Goal: Information Seeking & Learning: Check status

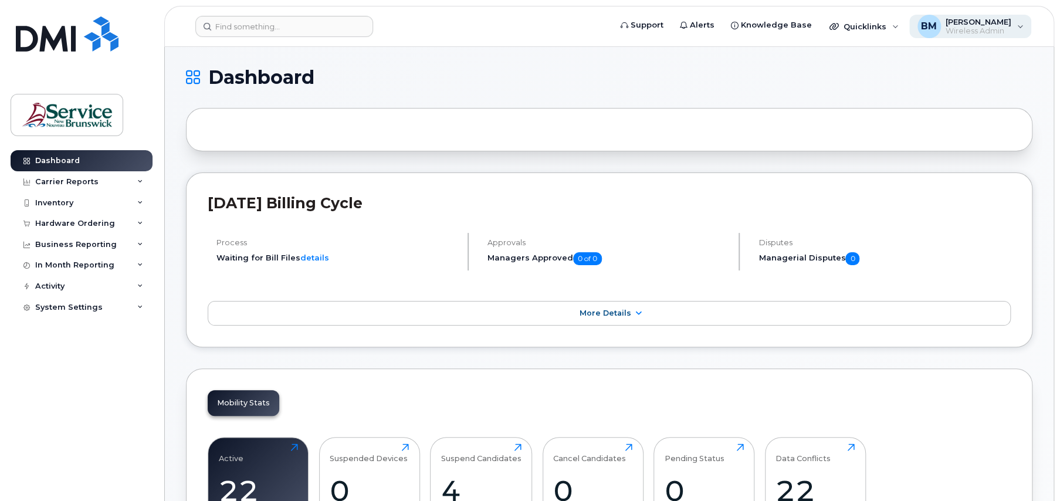
click at [1004, 28] on span "Wireless Admin" at bounding box center [978, 30] width 66 height 9
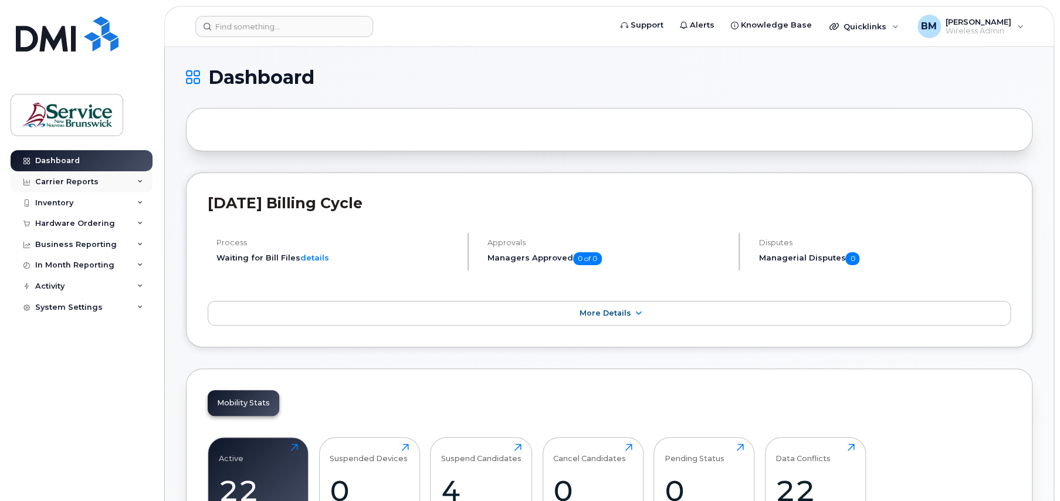
click at [99, 176] on div "Carrier Reports" at bounding box center [82, 181] width 142 height 21
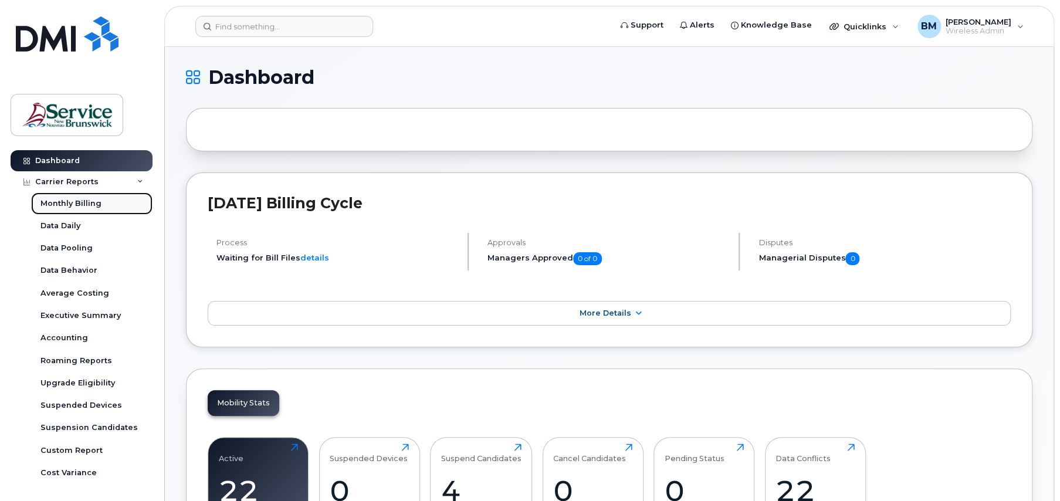
click at [87, 198] on div "Monthly Billing" at bounding box center [70, 203] width 61 height 11
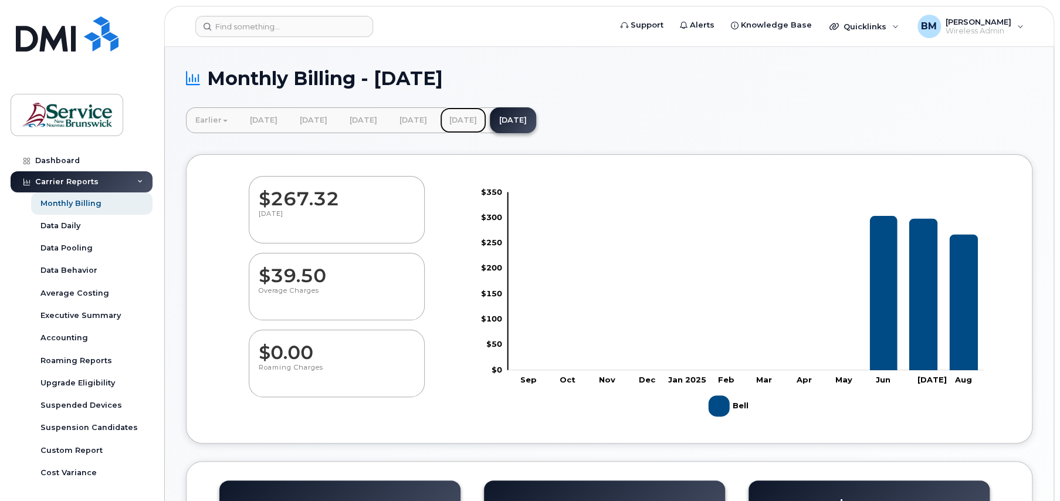
click at [486, 119] on link "[DATE]" at bounding box center [463, 120] width 46 height 26
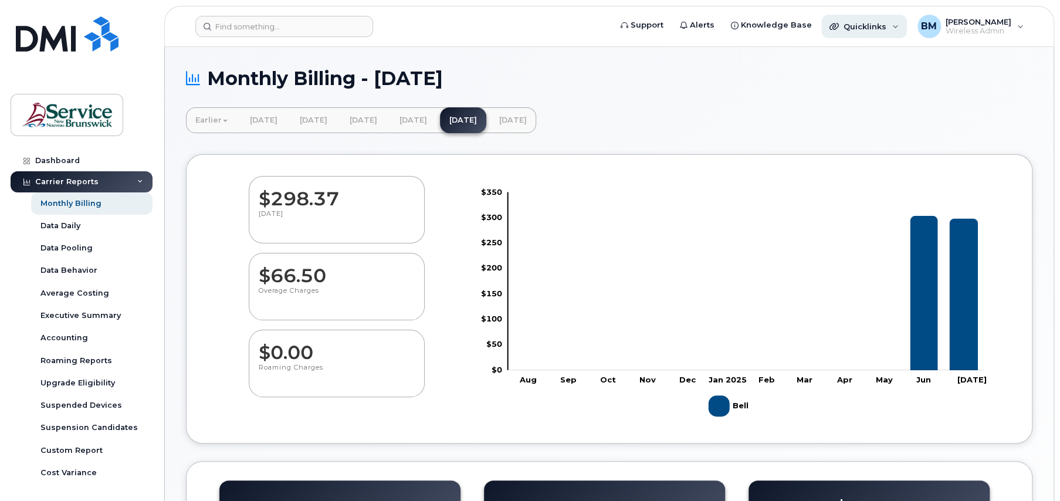
click at [895, 29] on div "Quicklinks" at bounding box center [864, 26] width 86 height 23
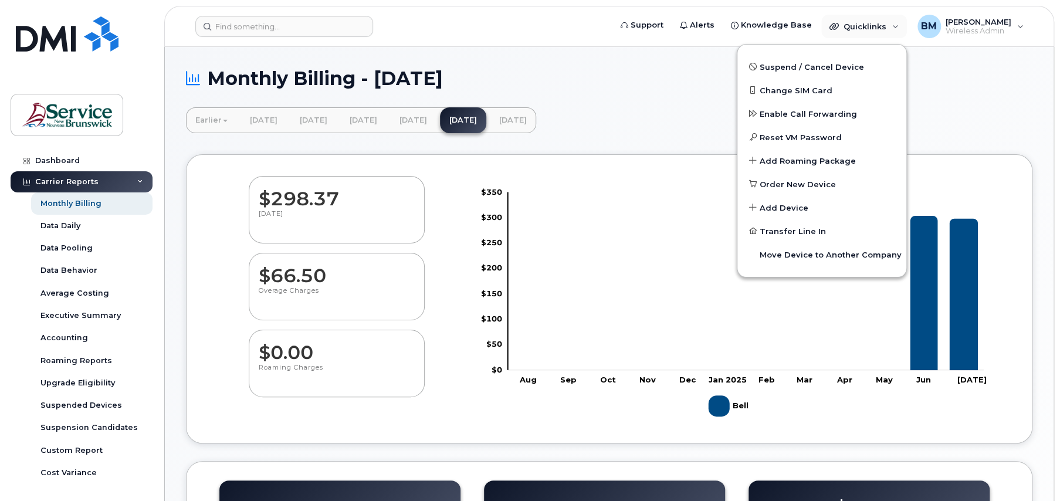
click at [966, 114] on div "Earlier February 2025 March 2025 April 2025 May 2025 June 2025 July 2025 August…" at bounding box center [609, 120] width 846 height 26
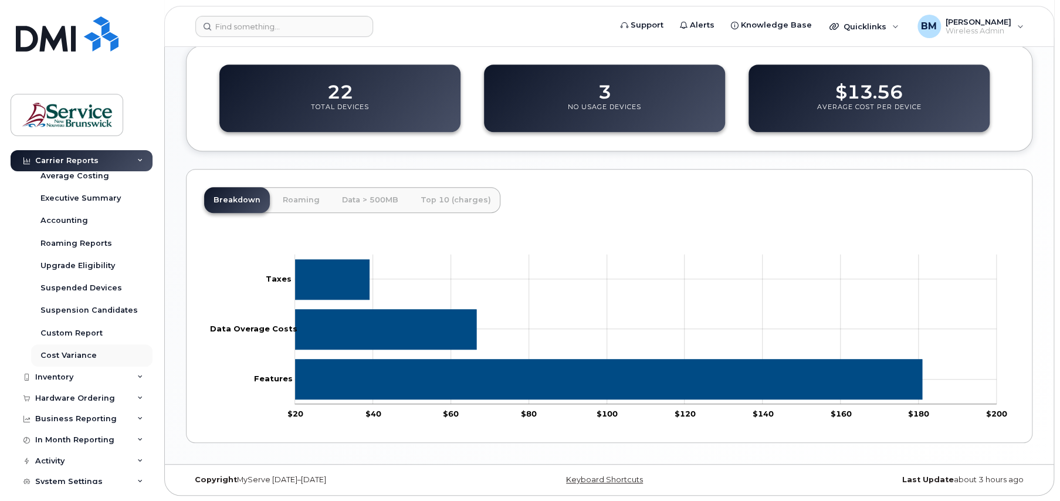
scroll to position [125, 0]
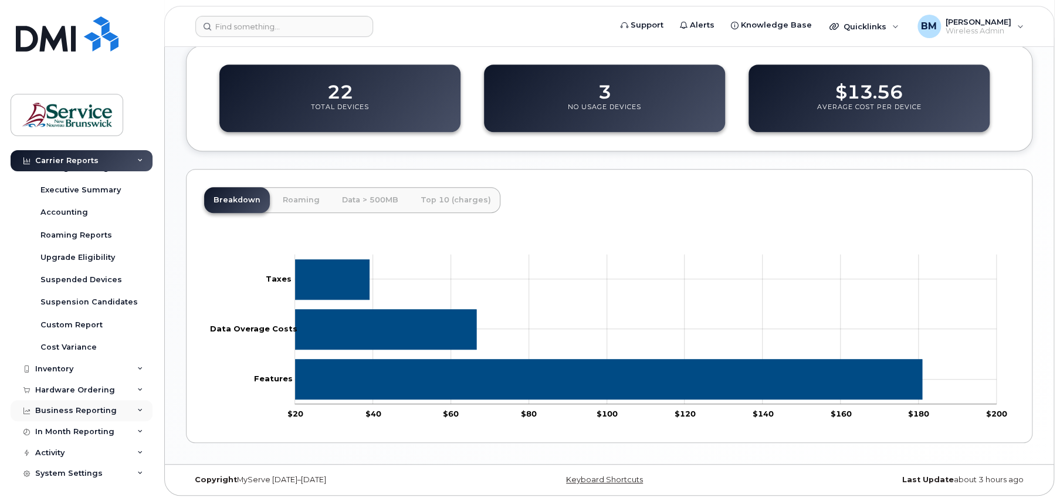
click at [125, 403] on div "Business Reporting" at bounding box center [82, 410] width 142 height 21
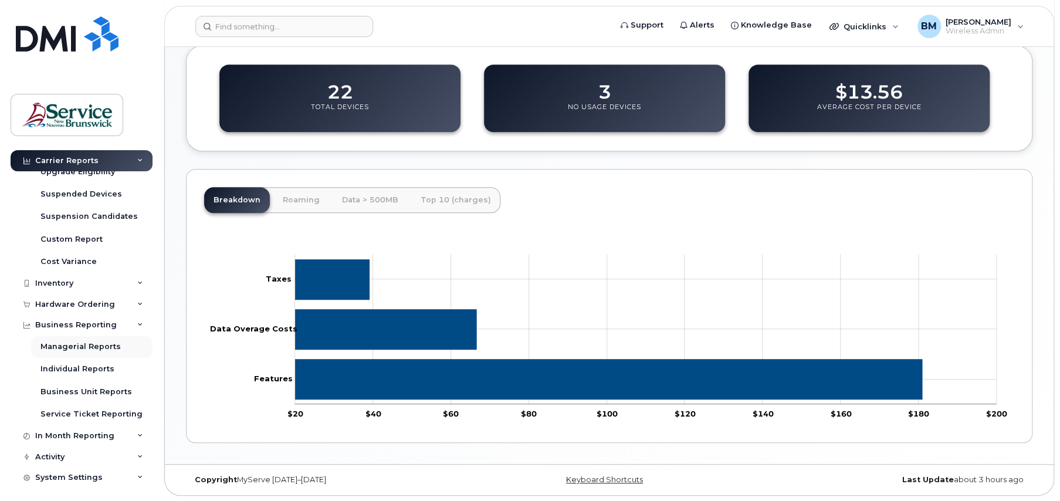
scroll to position [215, 0]
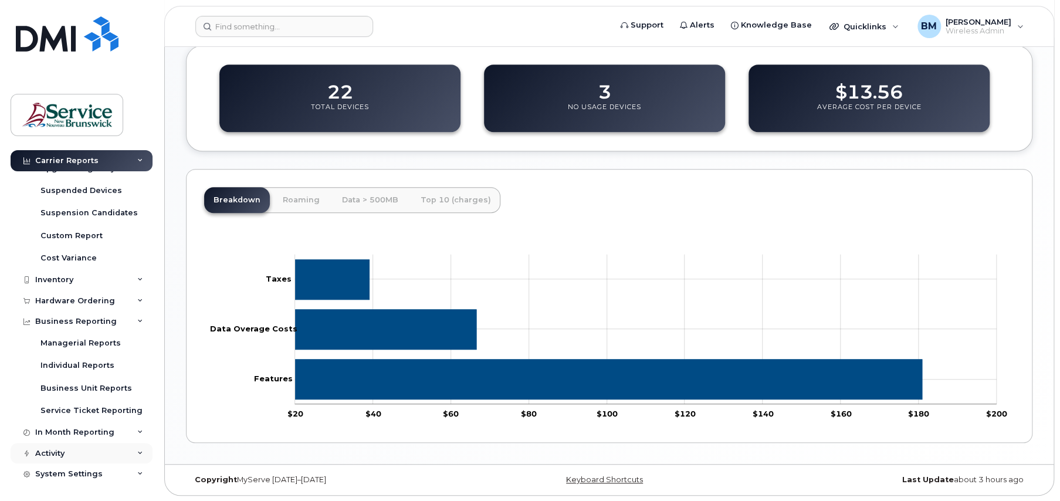
click at [122, 447] on div "Activity" at bounding box center [82, 453] width 142 height 21
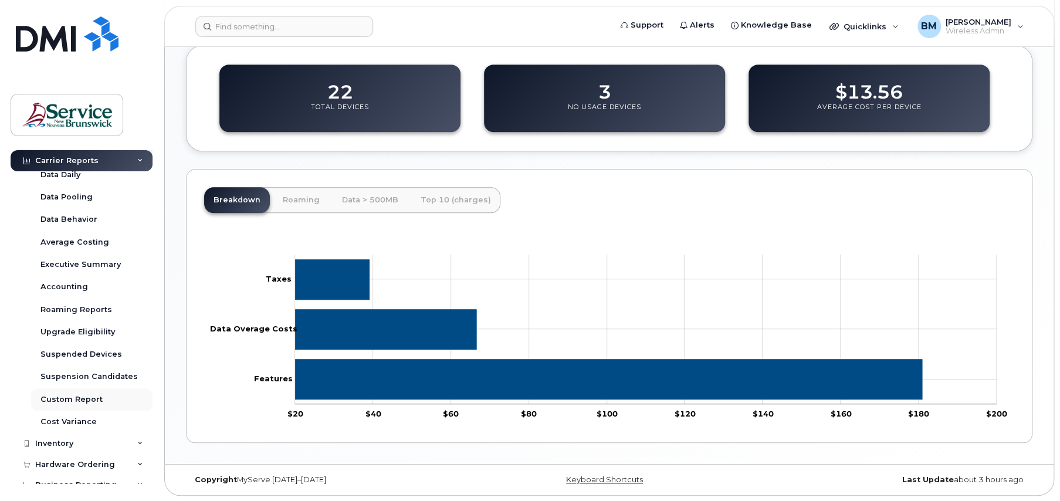
scroll to position [31, 0]
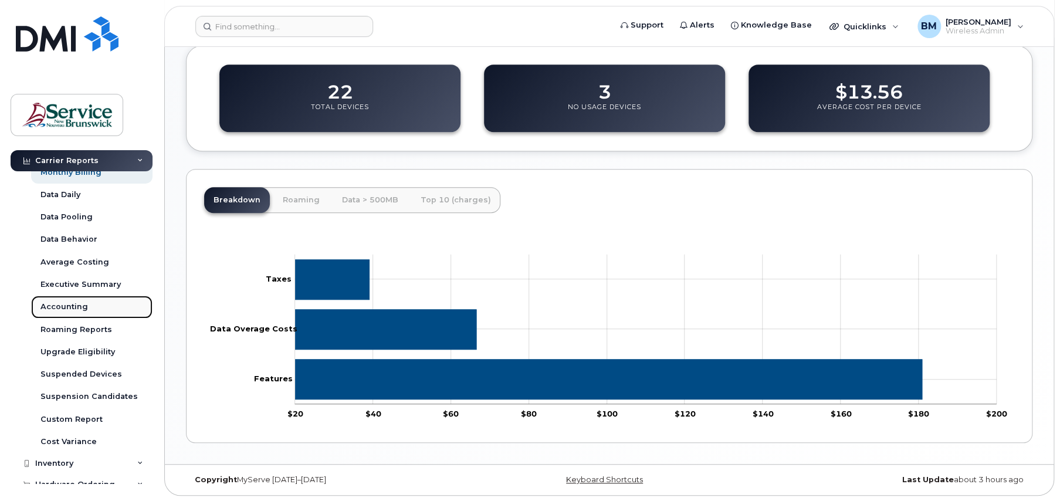
click at [80, 301] on div "Accounting" at bounding box center [63, 306] width 47 height 11
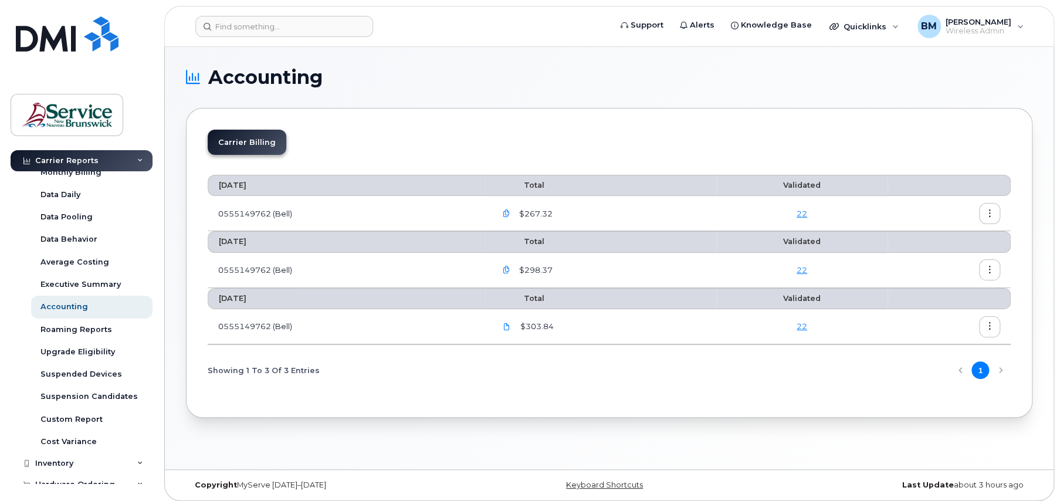
click at [506, 266] on icon "button" at bounding box center [506, 270] width 8 height 8
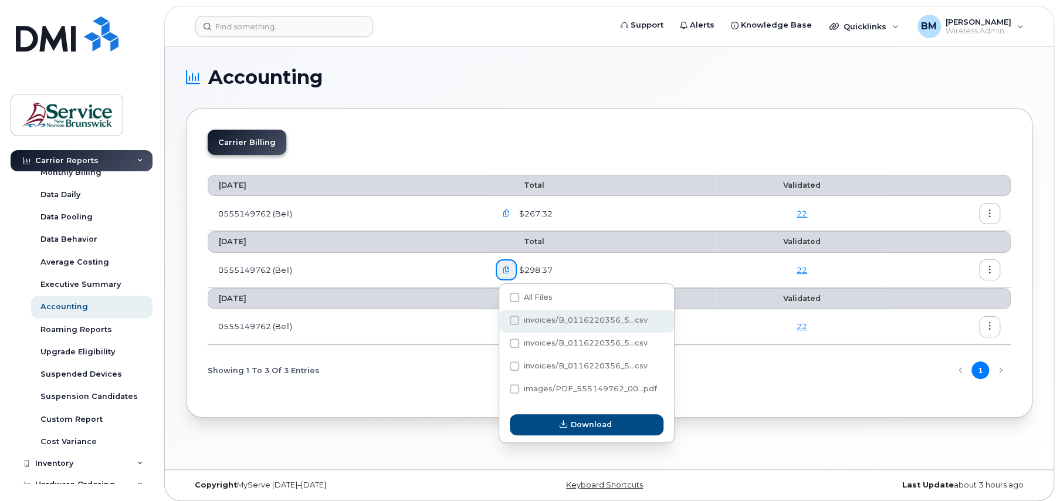
click at [515, 321] on span at bounding box center [514, 319] width 9 height 9
click at [501, 321] on input "invoices/B_0116220356_5...csv" at bounding box center [498, 321] width 6 height 6
checkbox input "true"
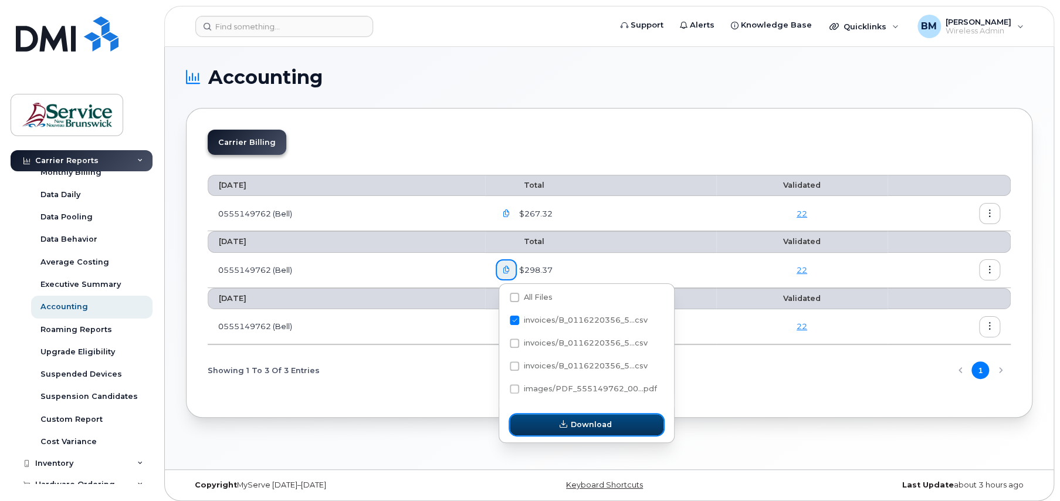
click at [575, 426] on span "Download" at bounding box center [591, 424] width 41 height 11
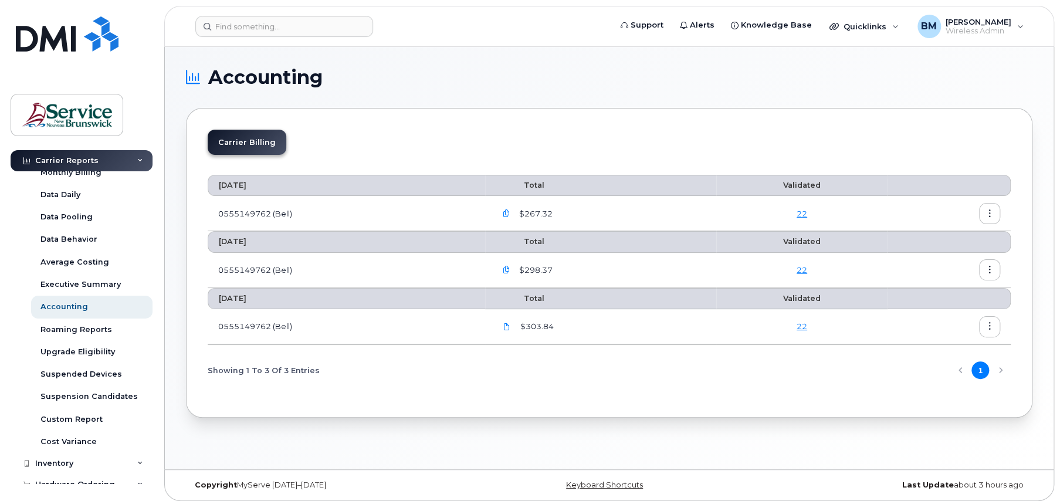
click at [991, 212] on icon "button" at bounding box center [990, 214] width 8 height 8
click at [927, 261] on span "Download" at bounding box center [936, 261] width 46 height 11
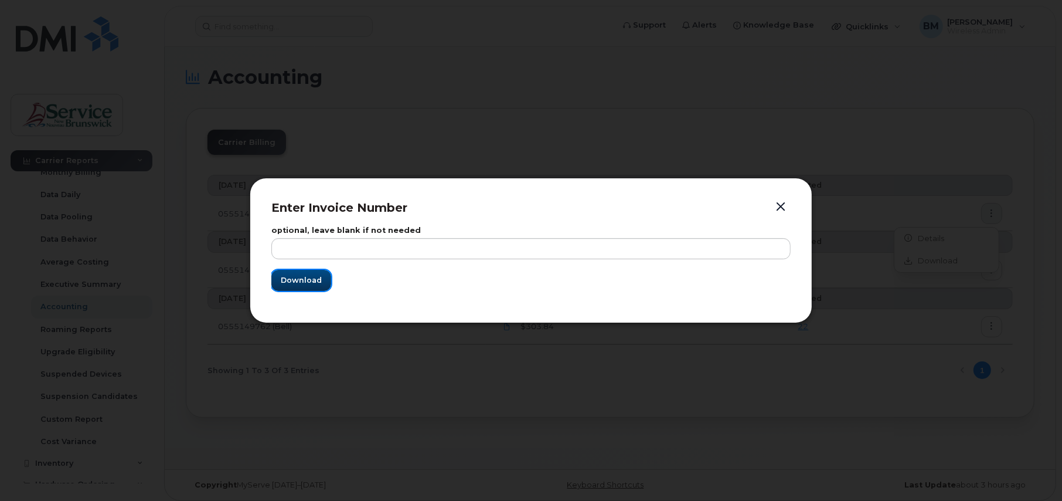
click at [297, 285] on span "Download" at bounding box center [301, 279] width 41 height 11
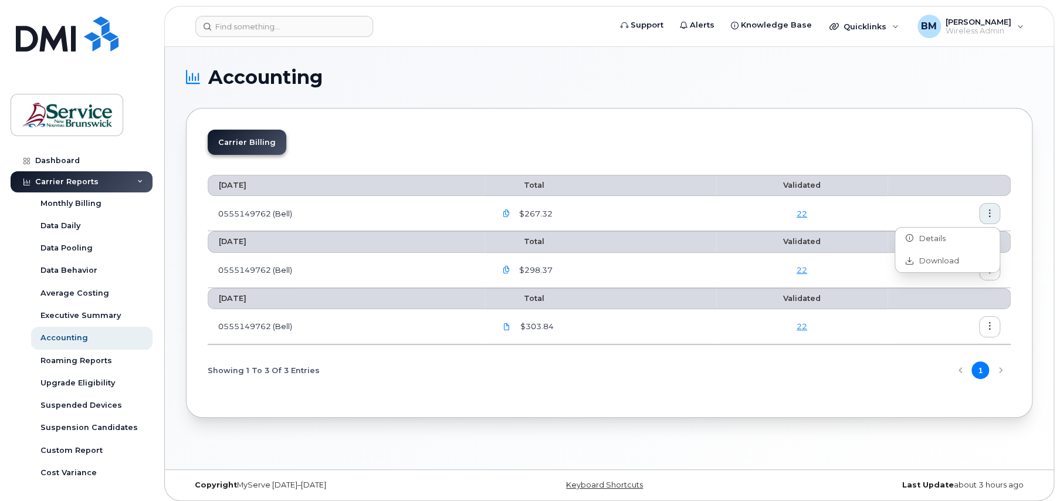
click at [235, 133] on li "Carrier Billing" at bounding box center [247, 142] width 79 height 25
click at [236, 146] on li "Carrier Billing" at bounding box center [247, 142] width 79 height 25
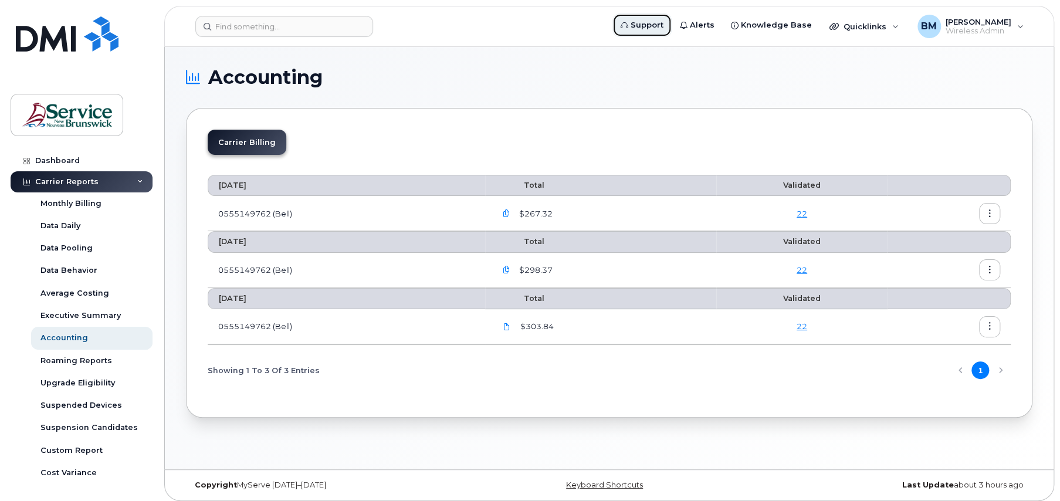
click at [656, 28] on span "Support" at bounding box center [646, 25] width 33 height 12
click at [80, 202] on div "Monthly Billing" at bounding box center [70, 203] width 61 height 11
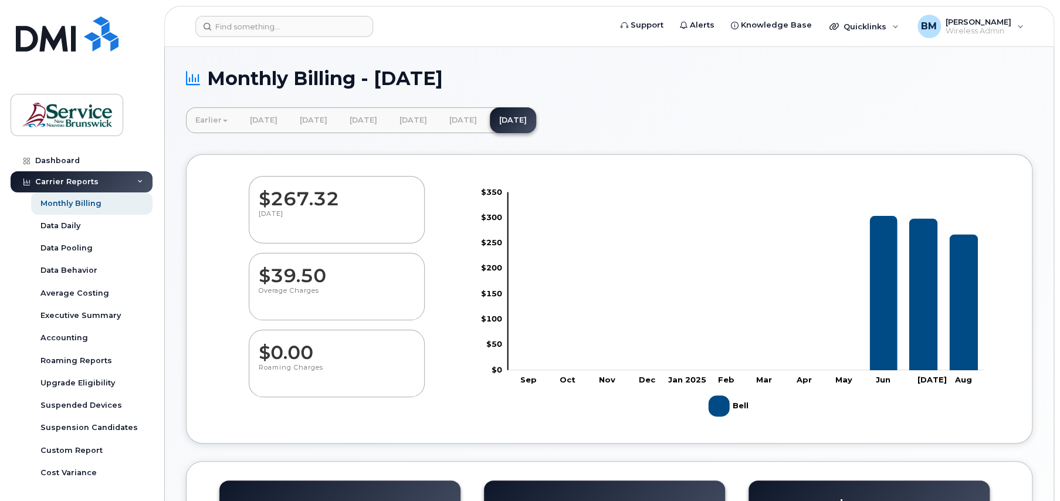
click at [273, 203] on dd "$267.32" at bounding box center [337, 192] width 156 height 33
click at [73, 232] on link "Data Daily" at bounding box center [91, 226] width 121 height 22
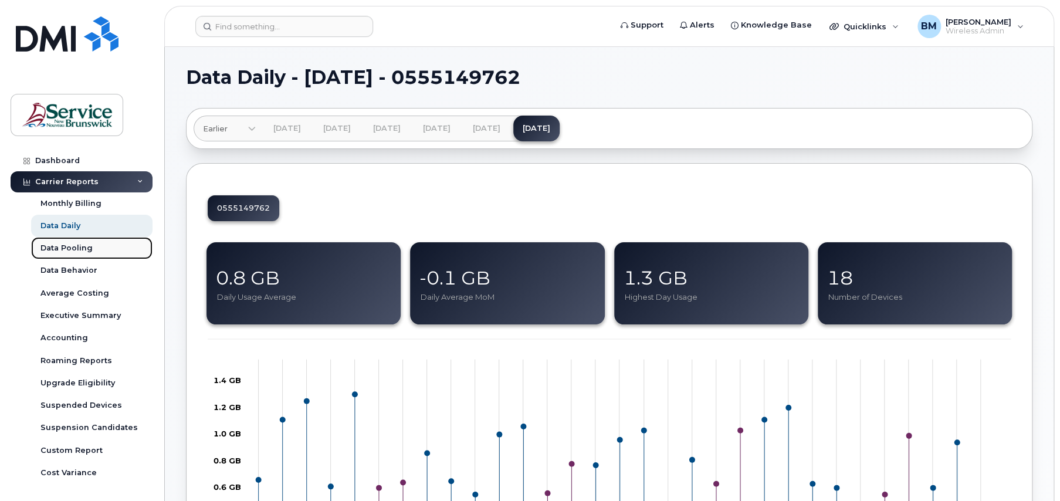
click at [83, 248] on div "Data Pooling" at bounding box center [66, 248] width 52 height 11
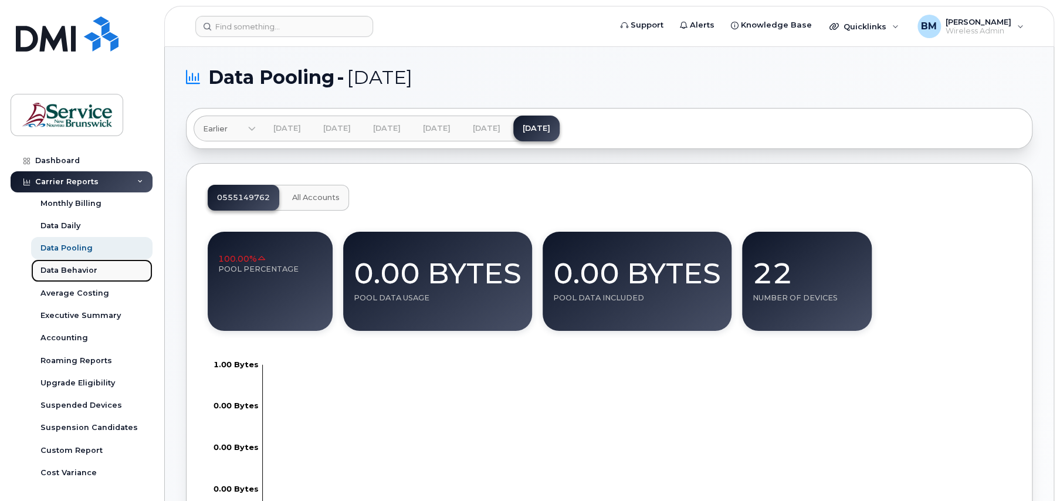
click at [90, 267] on div "Data Behavior" at bounding box center [68, 270] width 57 height 11
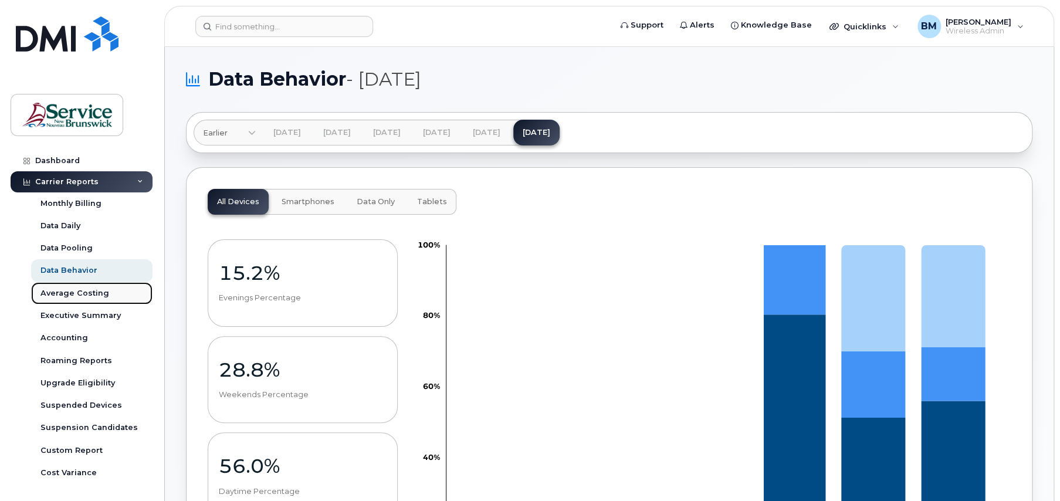
click at [83, 290] on div "Average Costing" at bounding box center [74, 293] width 69 height 11
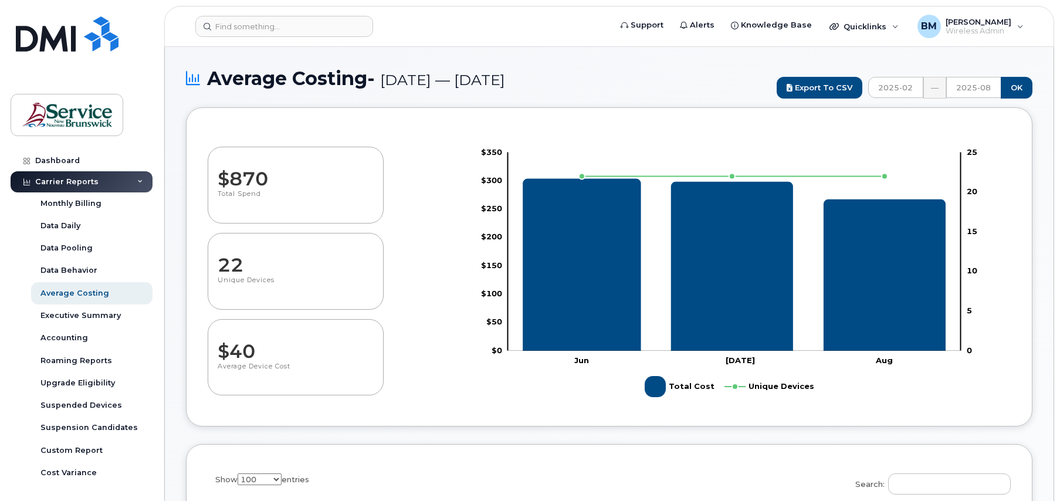
select select "100"
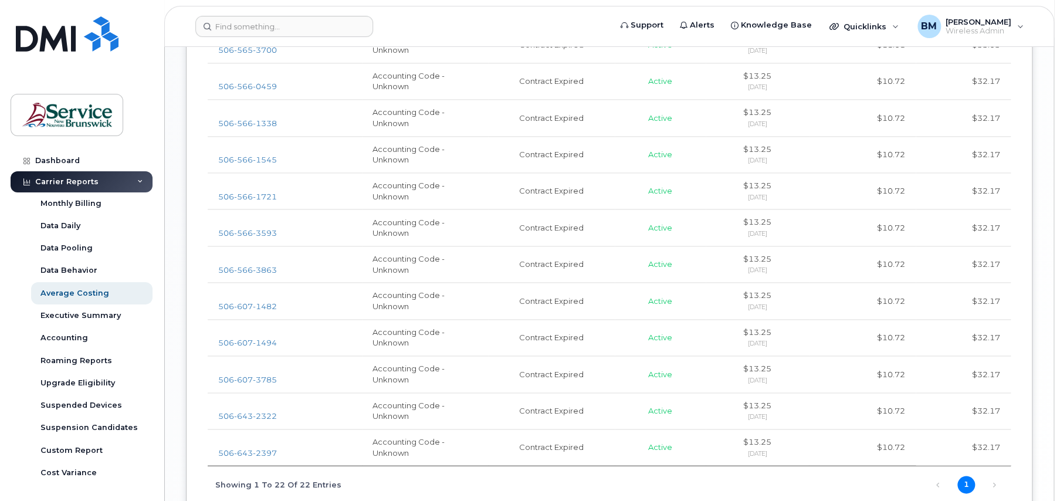
scroll to position [671, 0]
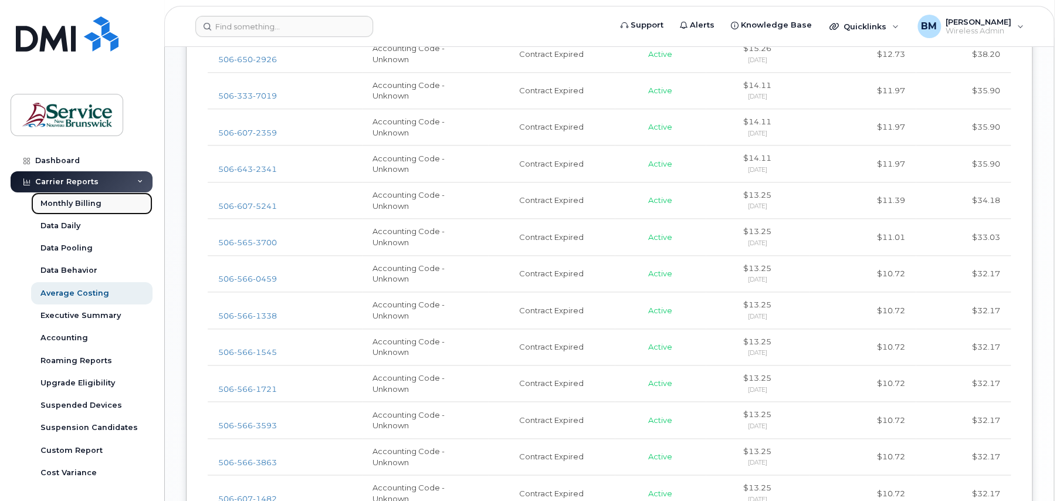
click at [59, 195] on link "Monthly Billing" at bounding box center [91, 203] width 121 height 22
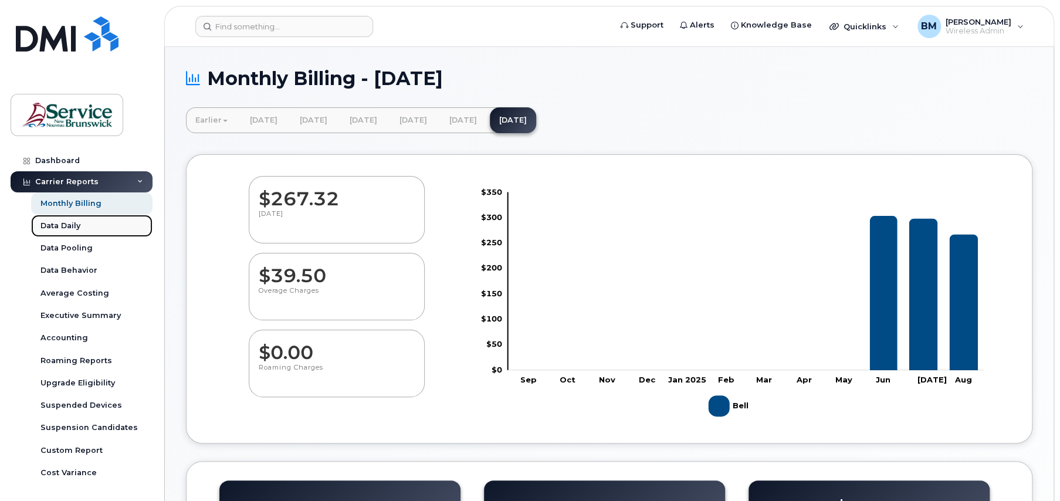
click at [67, 226] on div "Data Daily" at bounding box center [60, 225] width 40 height 11
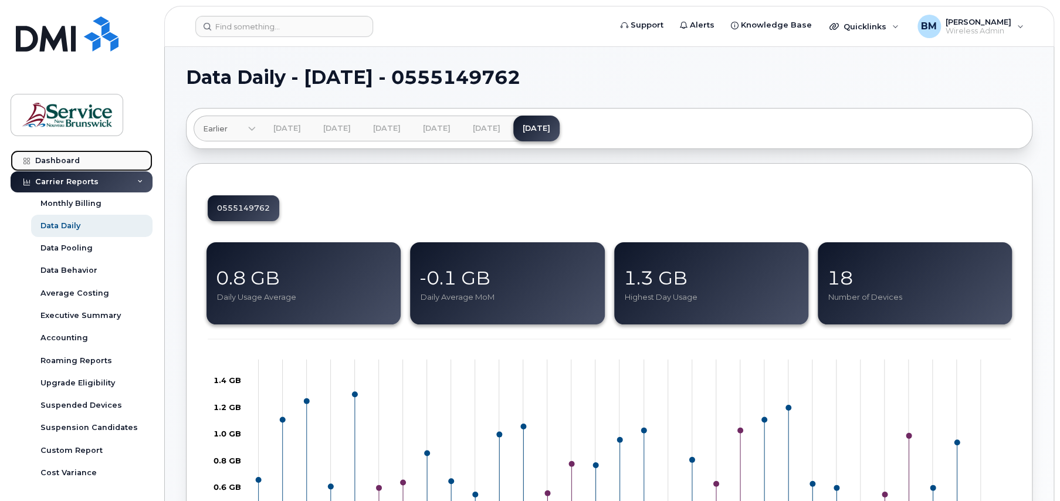
click at [55, 161] on div "Dashboard" at bounding box center [57, 160] width 45 height 9
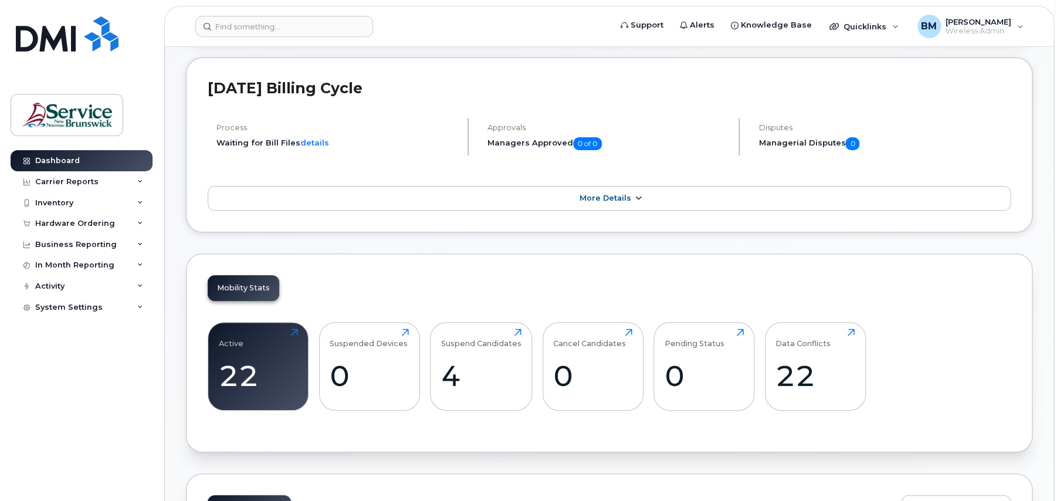
scroll to position [117, 0]
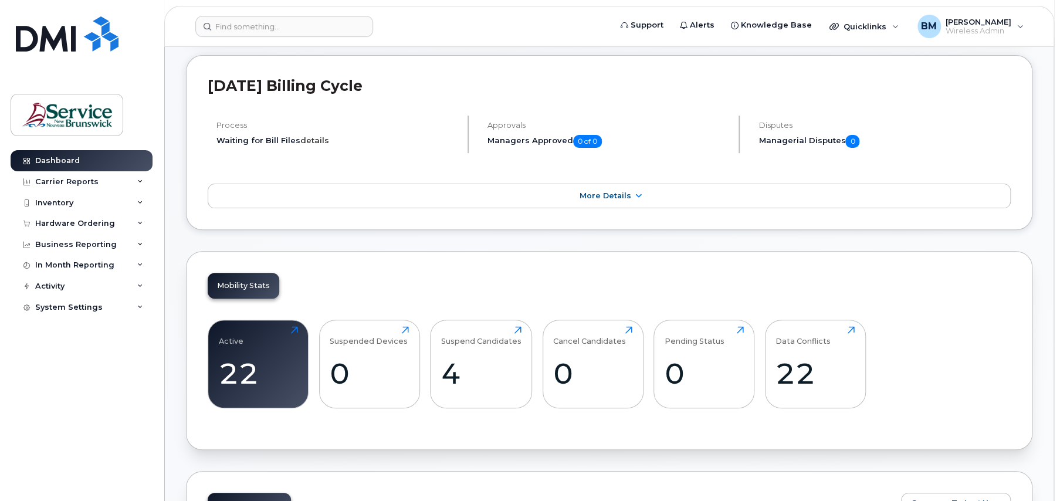
click at [313, 140] on link "details" at bounding box center [314, 139] width 29 height 9
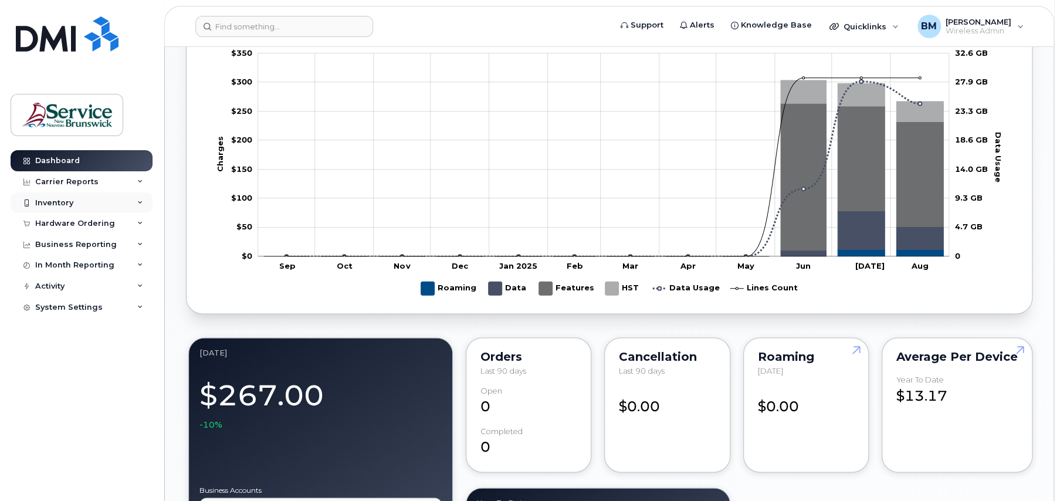
scroll to position [538, 0]
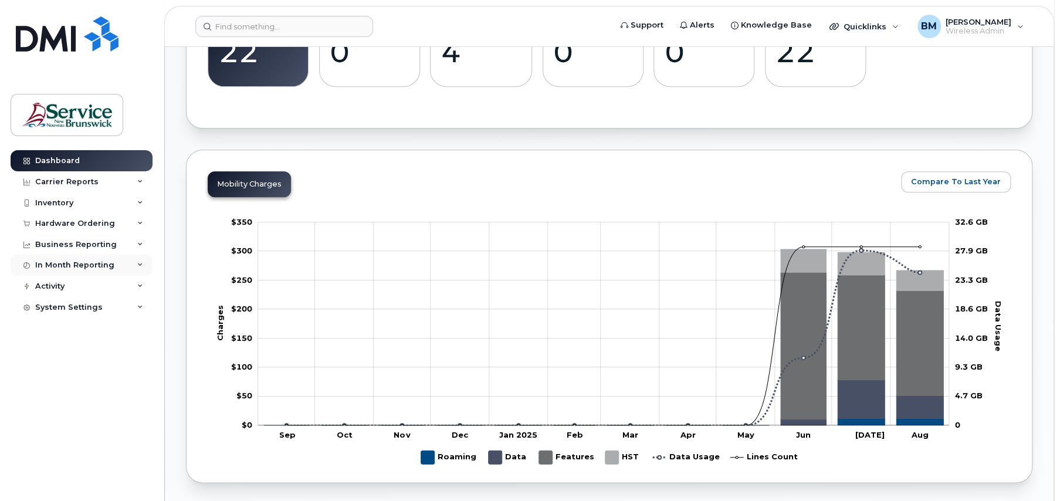
click at [62, 266] on div "In Month Reporting" at bounding box center [74, 264] width 79 height 9
click at [64, 246] on div "Business Reporting" at bounding box center [76, 244] width 82 height 9
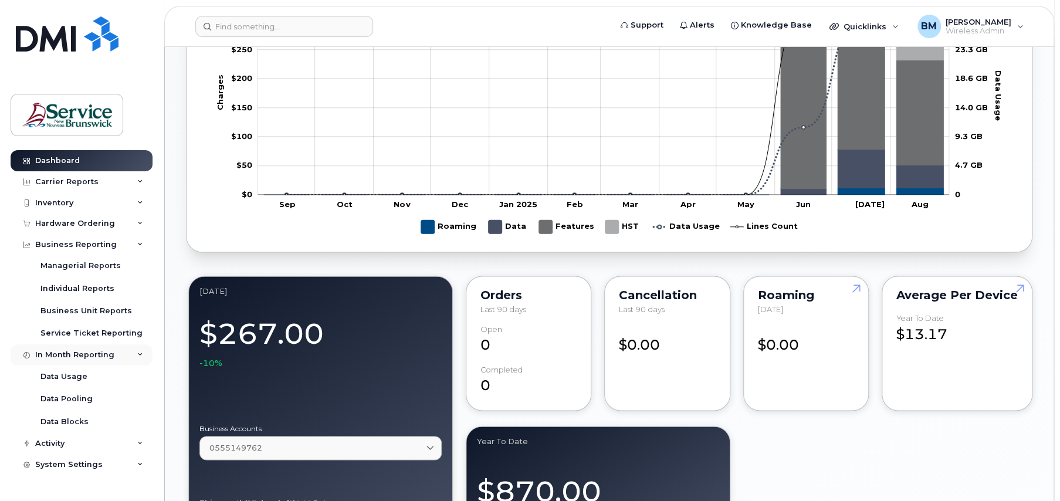
scroll to position [831, 0]
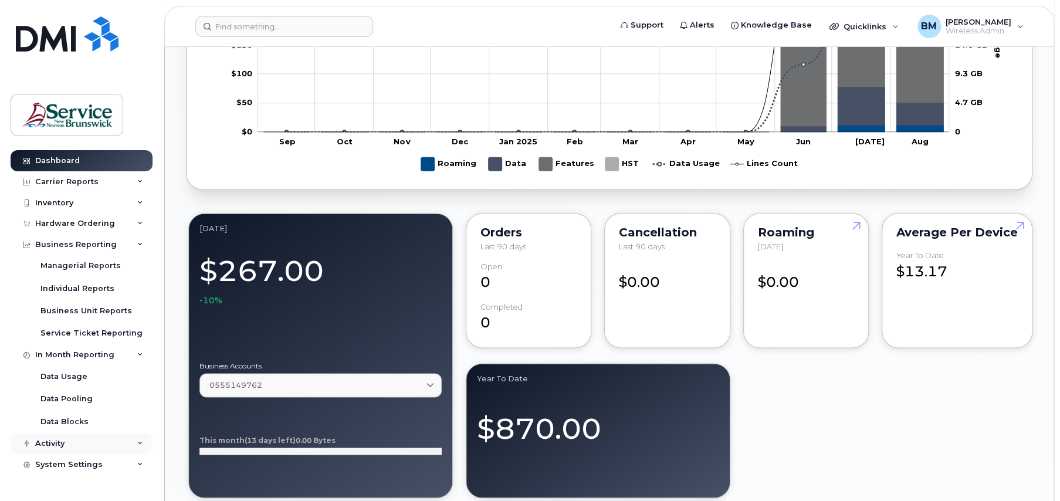
click at [83, 444] on div "Activity" at bounding box center [82, 443] width 142 height 21
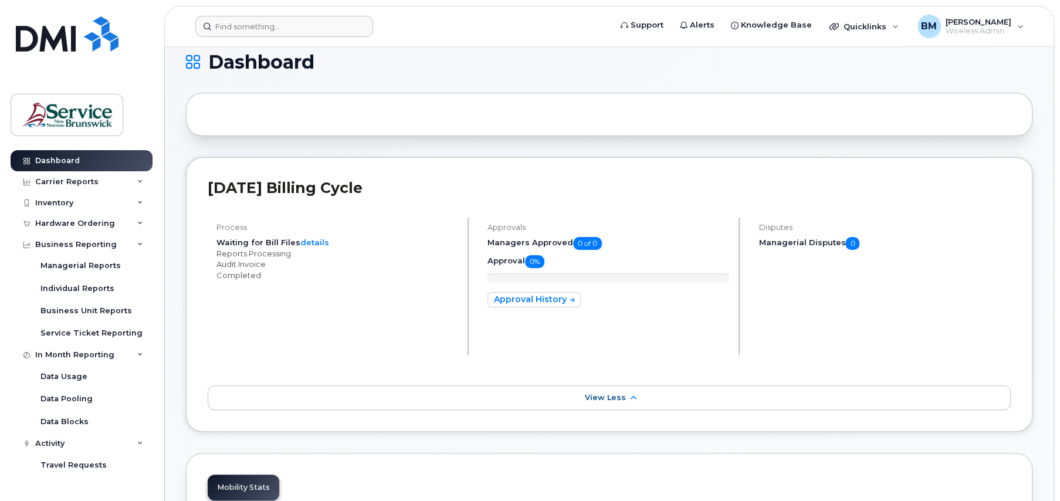
scroll to position [11, 0]
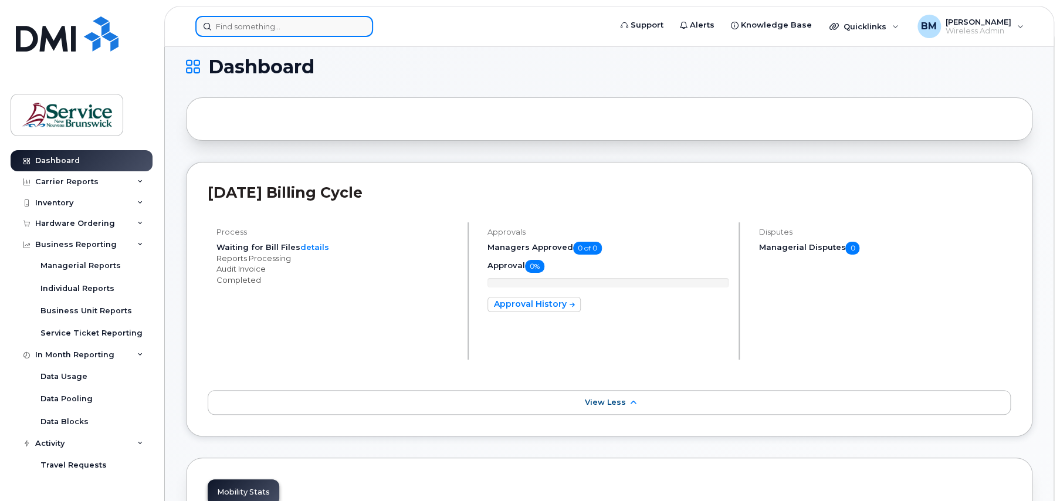
click at [293, 26] on input at bounding box center [284, 26] width 178 height 21
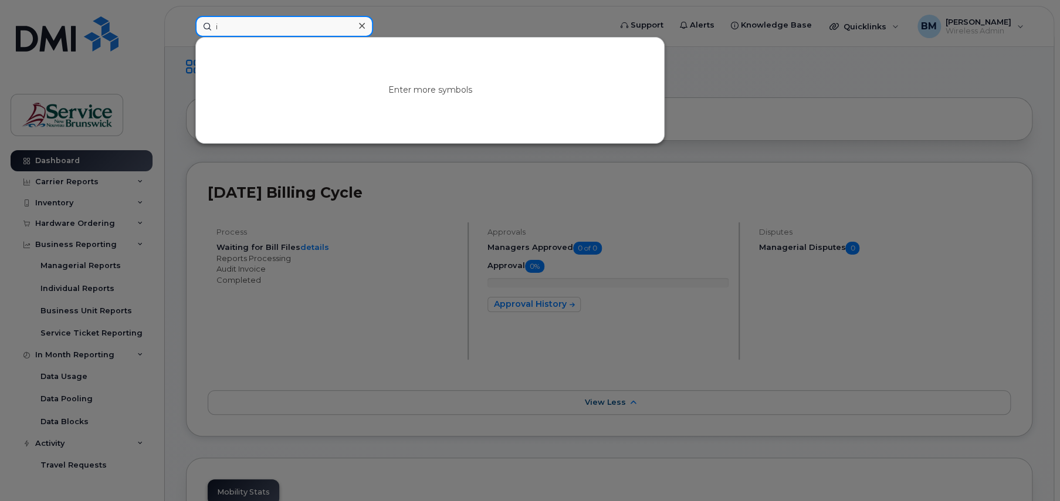
type input "i"
click at [977, 62] on div at bounding box center [530, 250] width 1060 height 501
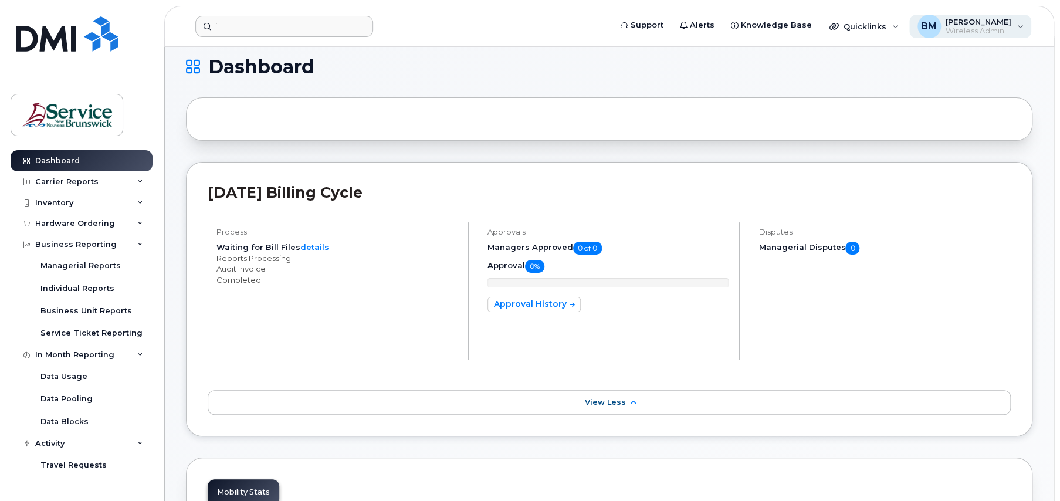
click at [1016, 26] on div "BM Bobbi-Lynne Miller Wireless Admin" at bounding box center [970, 26] width 123 height 23
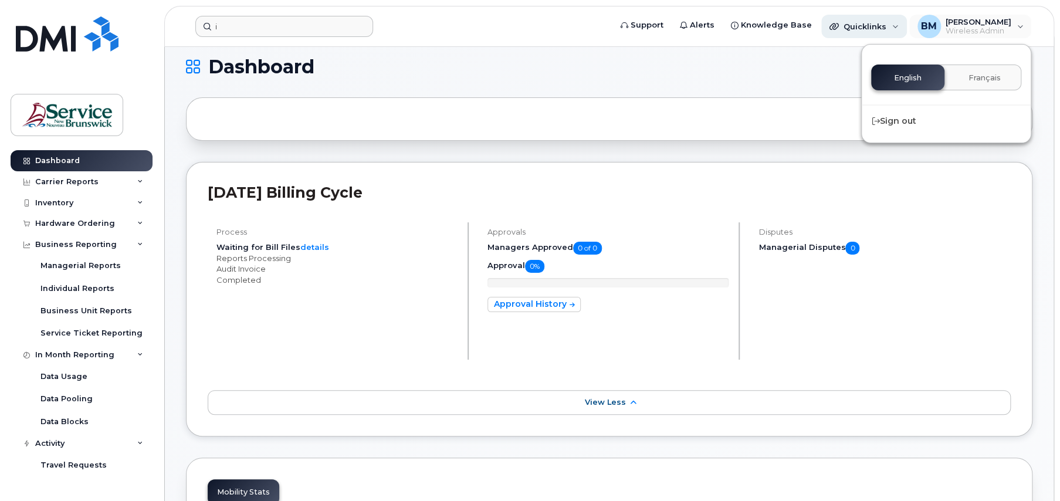
click at [892, 22] on div "Quicklinks" at bounding box center [864, 26] width 86 height 23
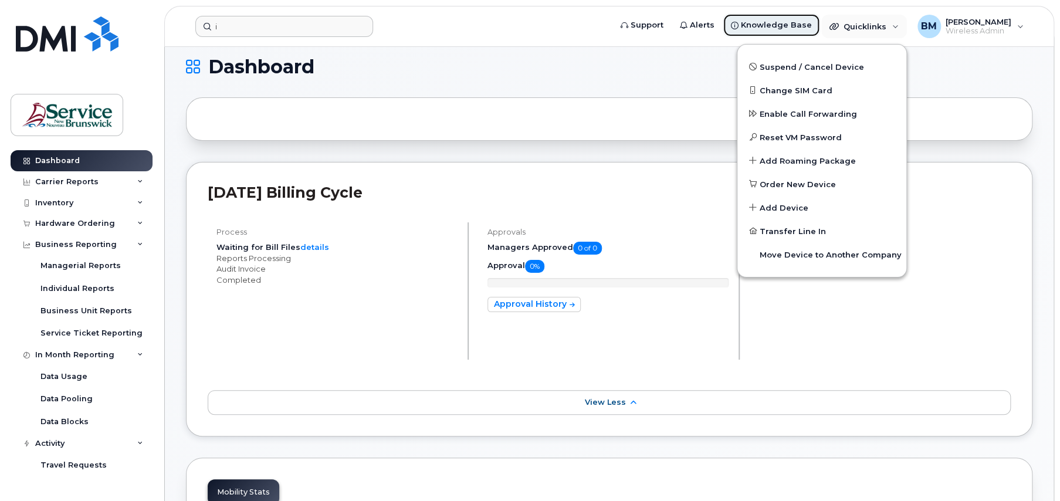
click at [770, 18] on link "Knowledge Base" at bounding box center [770, 24] width 97 height 23
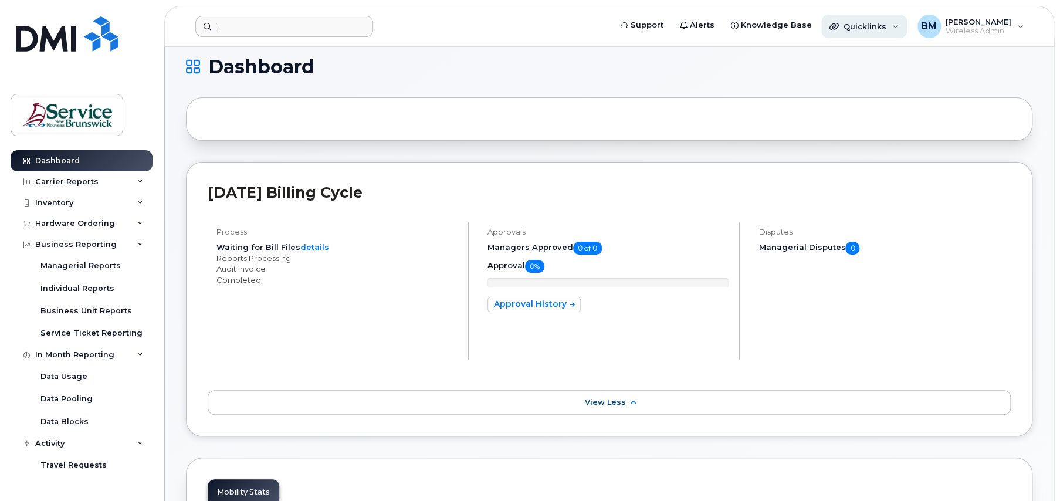
click at [877, 22] on span "Quicklinks" at bounding box center [864, 26] width 43 height 9
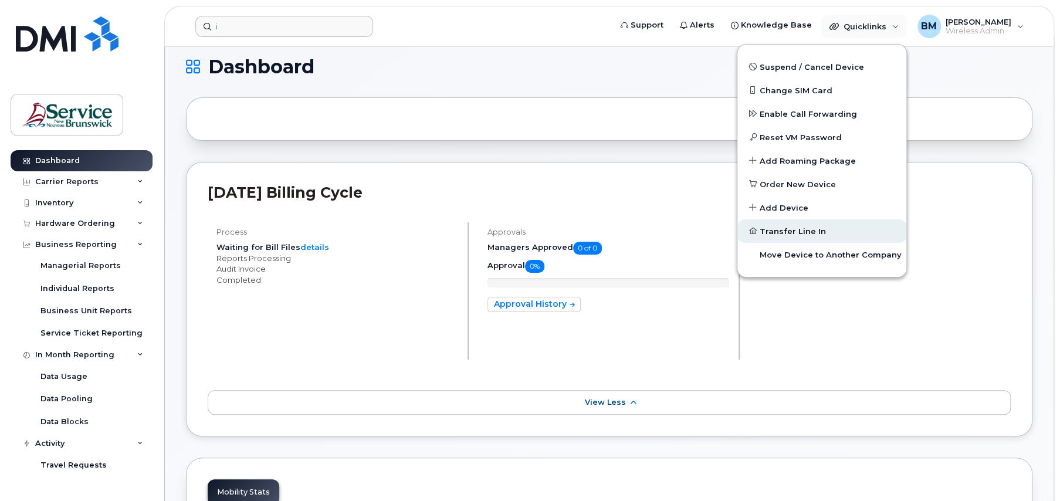
click at [782, 223] on link "Transfer Line In" at bounding box center [821, 230] width 169 height 23
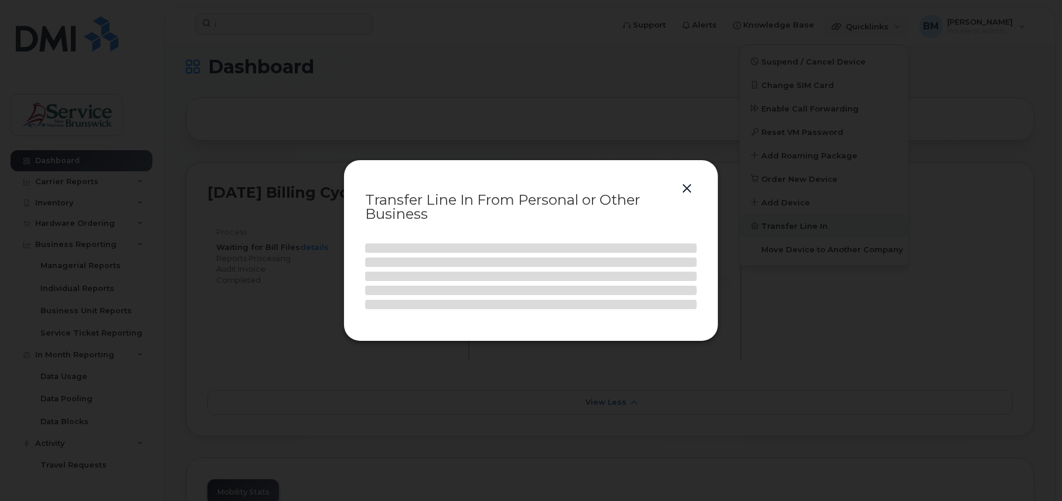
select select
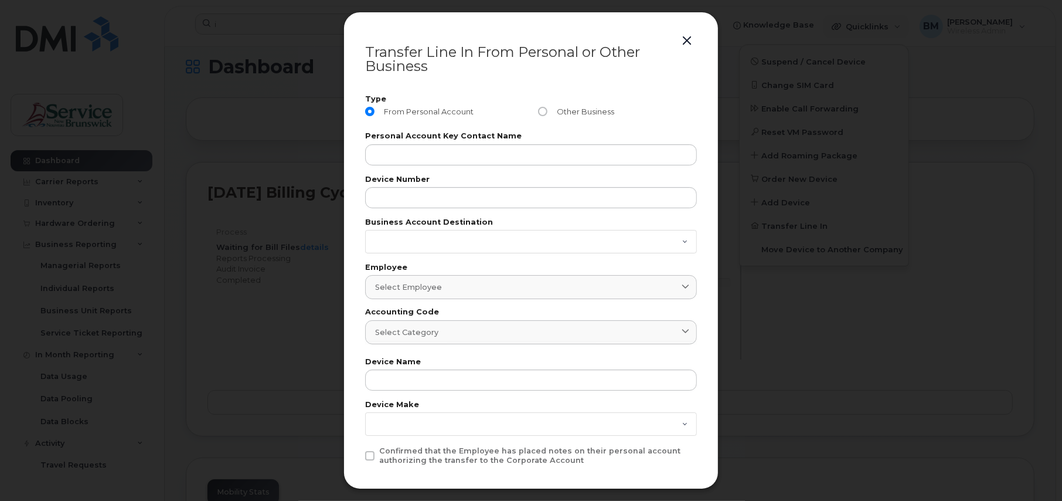
click at [924, 290] on div at bounding box center [531, 250] width 1062 height 501
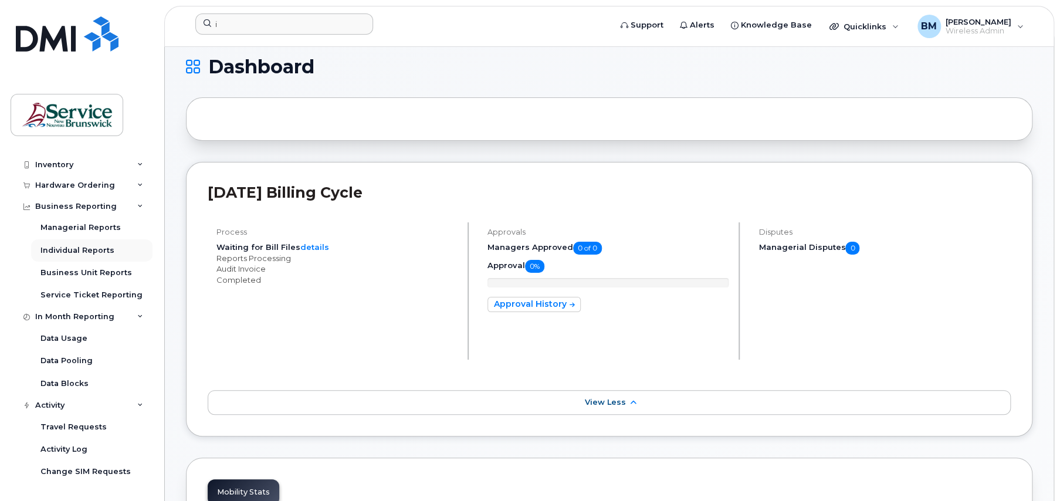
scroll to position [59, 0]
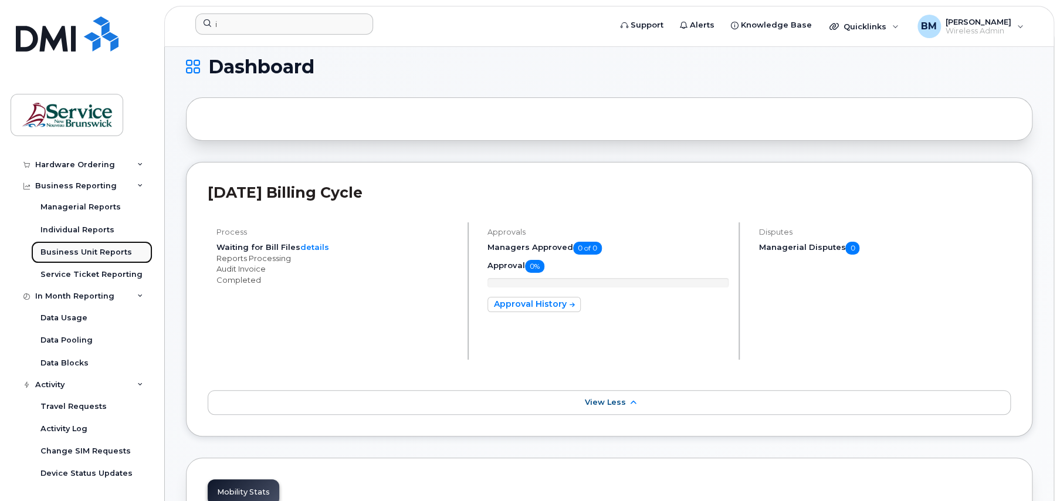
click at [97, 253] on div "Business Unit Reports" at bounding box center [85, 252] width 91 height 11
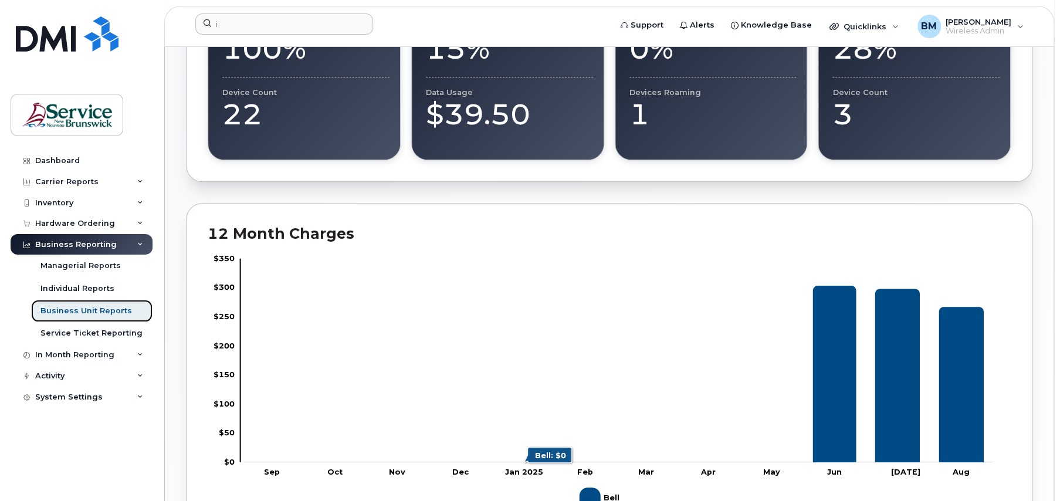
scroll to position [411, 0]
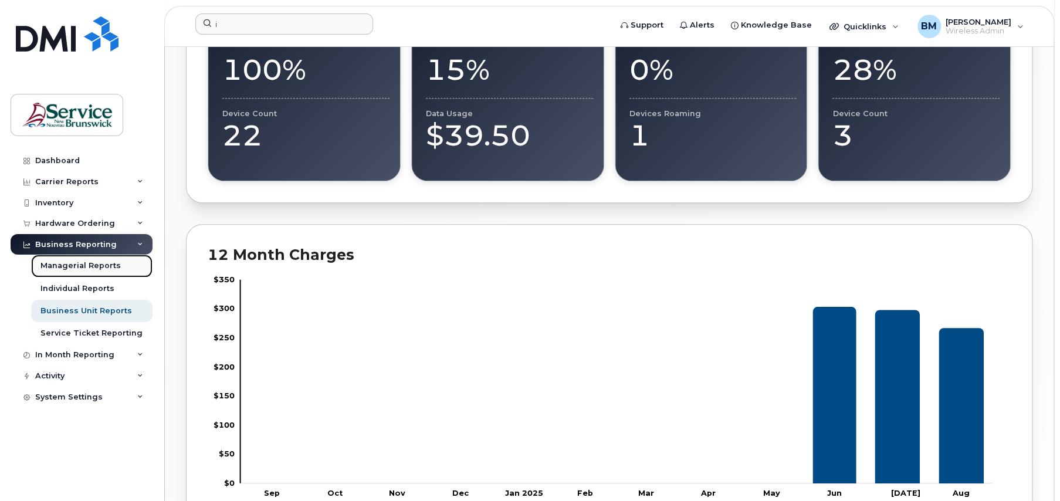
click at [73, 256] on link "Managerial Reports" at bounding box center [91, 265] width 121 height 22
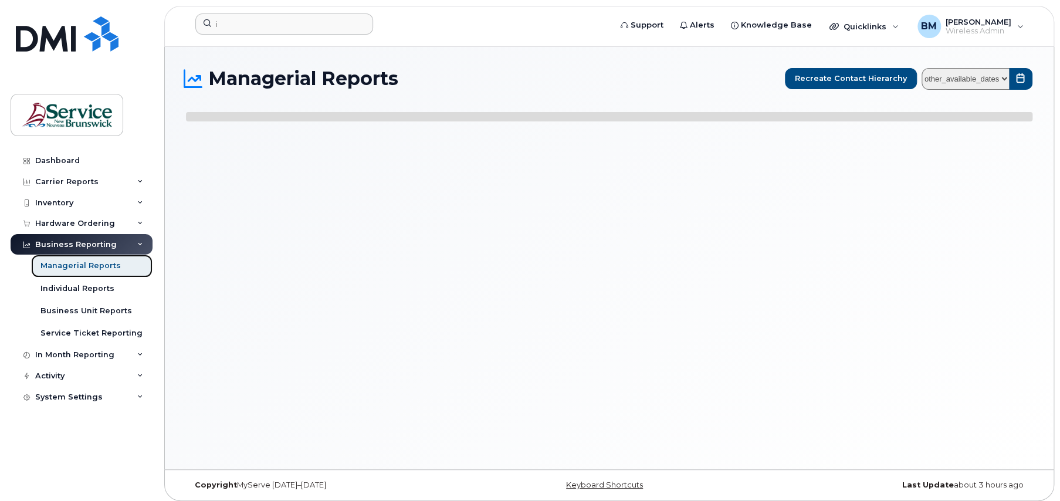
select select
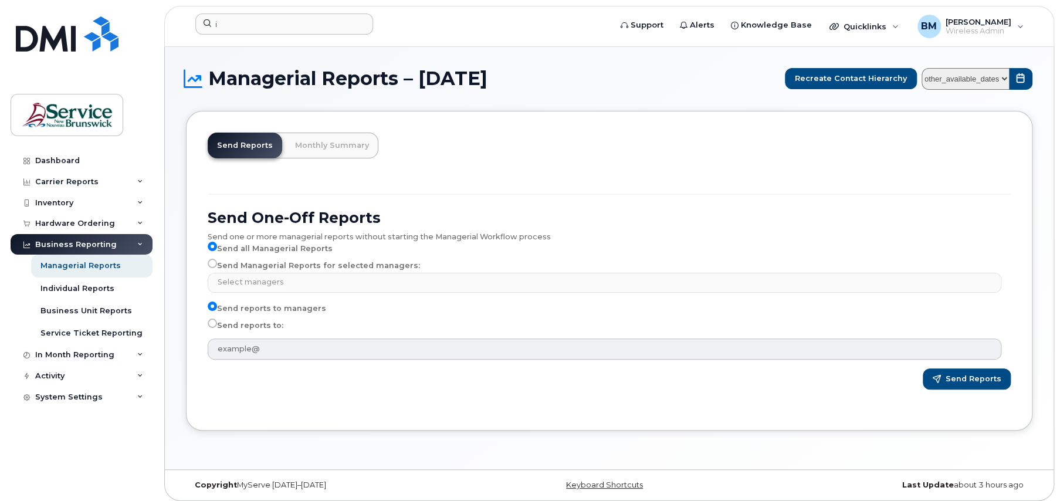
click at [215, 263] on input "Send Managerial Reports for selected managers:" at bounding box center [212, 263] width 9 height 9
radio input "true"
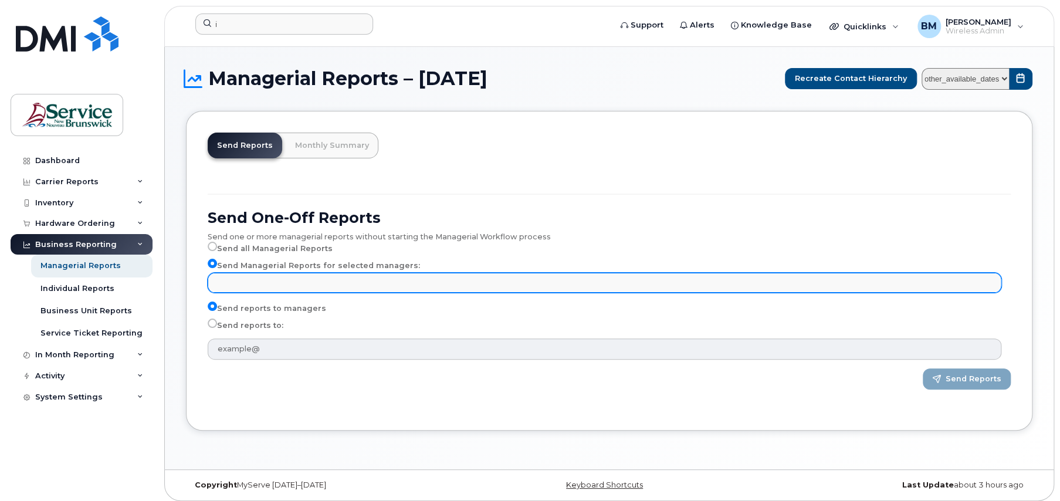
click at [232, 280] on input "text" at bounding box center [606, 282] width 783 height 16
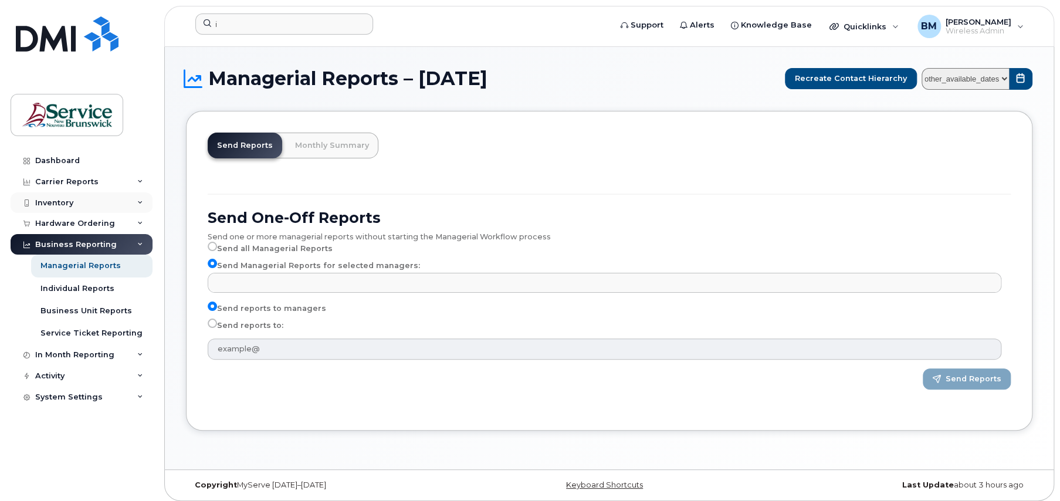
type input "Select managers"
click at [82, 202] on div "Inventory" at bounding box center [82, 202] width 142 height 21
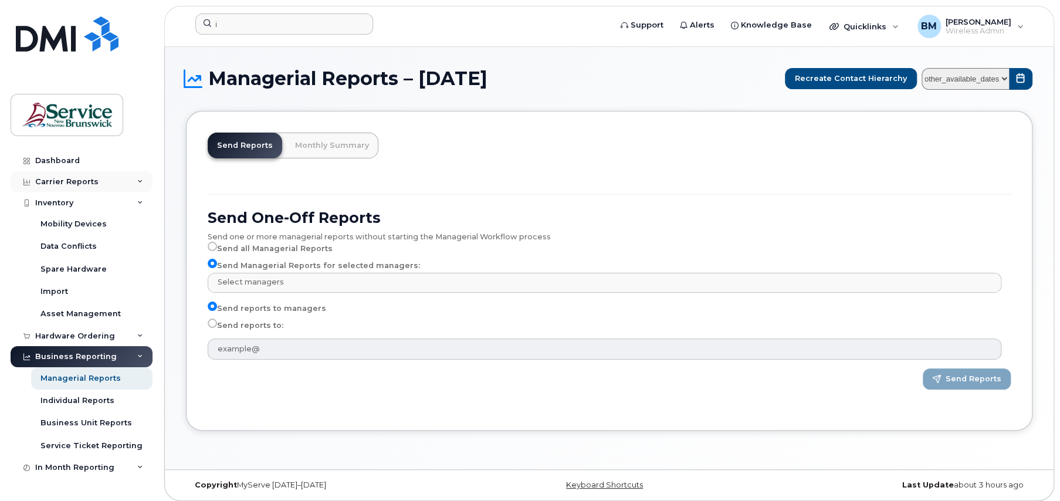
click at [59, 191] on div "Carrier Reports" at bounding box center [82, 181] width 142 height 21
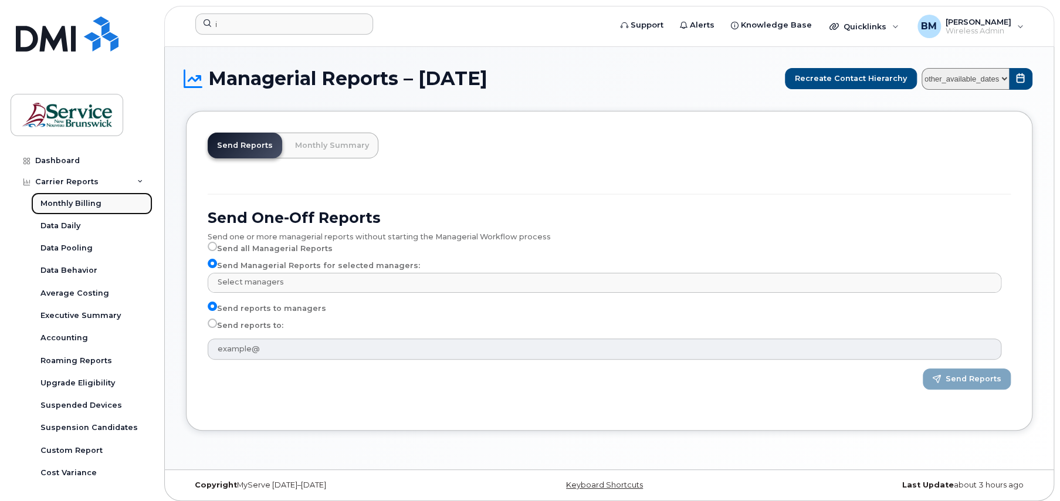
click at [69, 202] on div "Monthly Billing" at bounding box center [70, 203] width 61 height 11
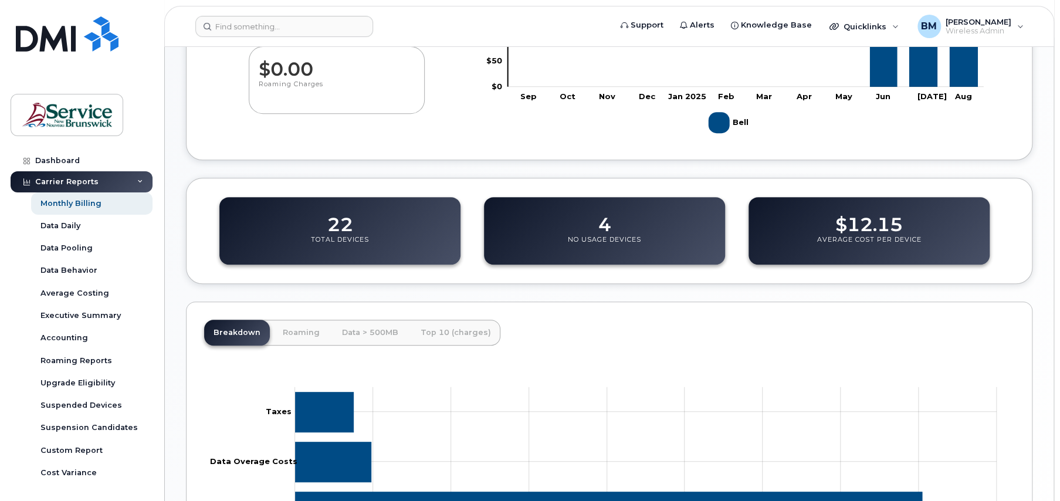
scroll to position [293, 0]
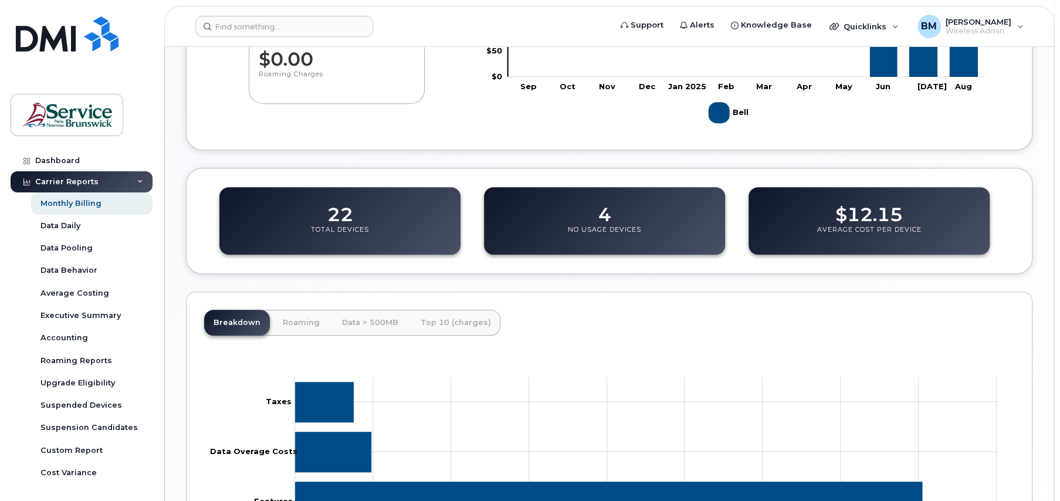
click at [848, 218] on dd "$12.15" at bounding box center [868, 208] width 67 height 33
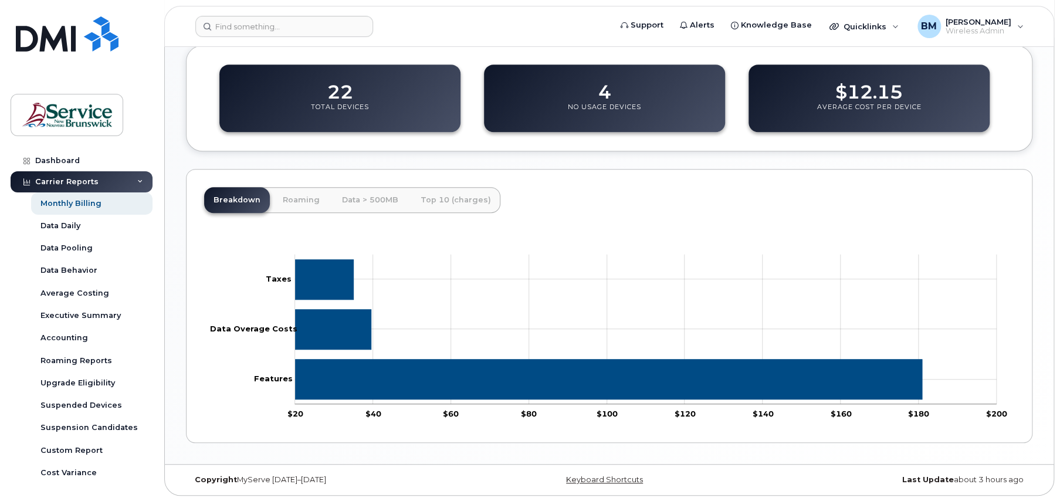
scroll to position [181, 0]
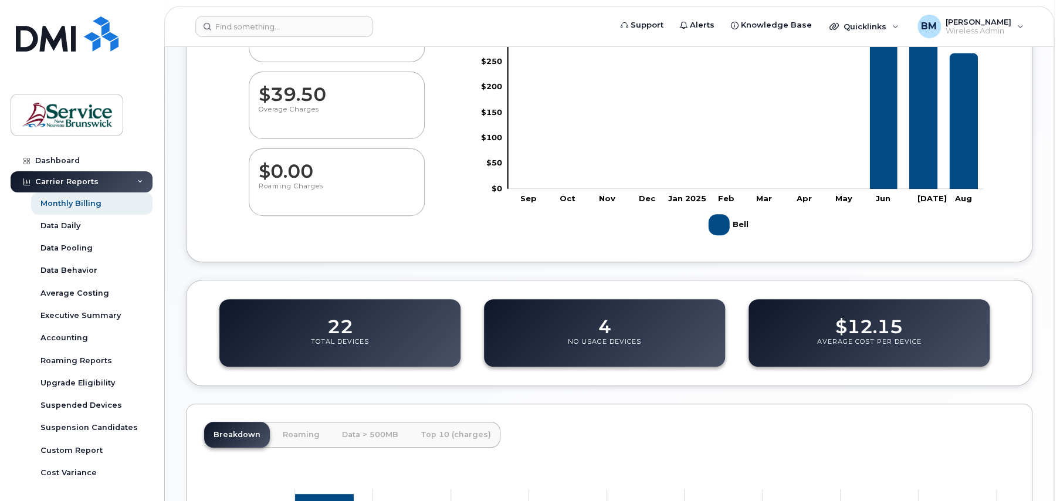
click at [310, 330] on div "22 Total Devices" at bounding box center [339, 332] width 241 height 67
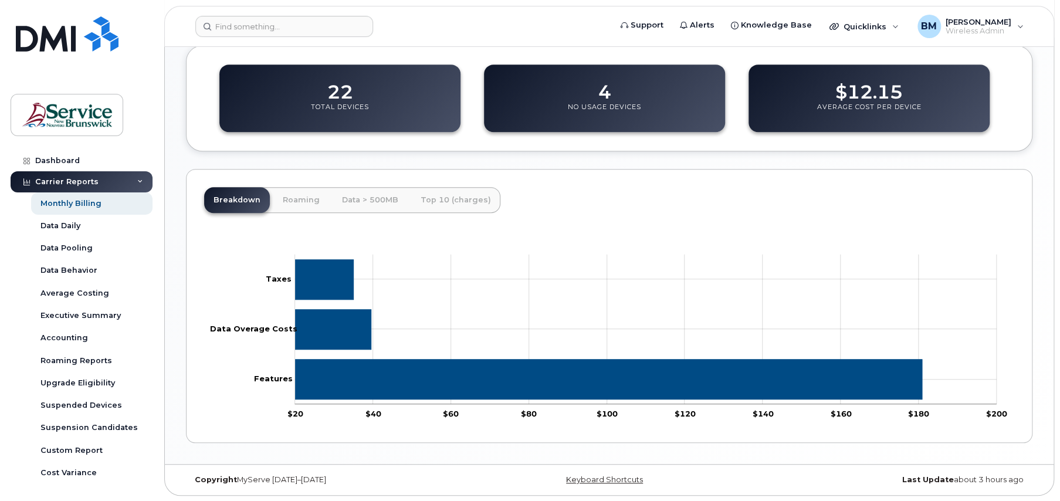
scroll to position [0, 0]
